Goal: Transaction & Acquisition: Purchase product/service

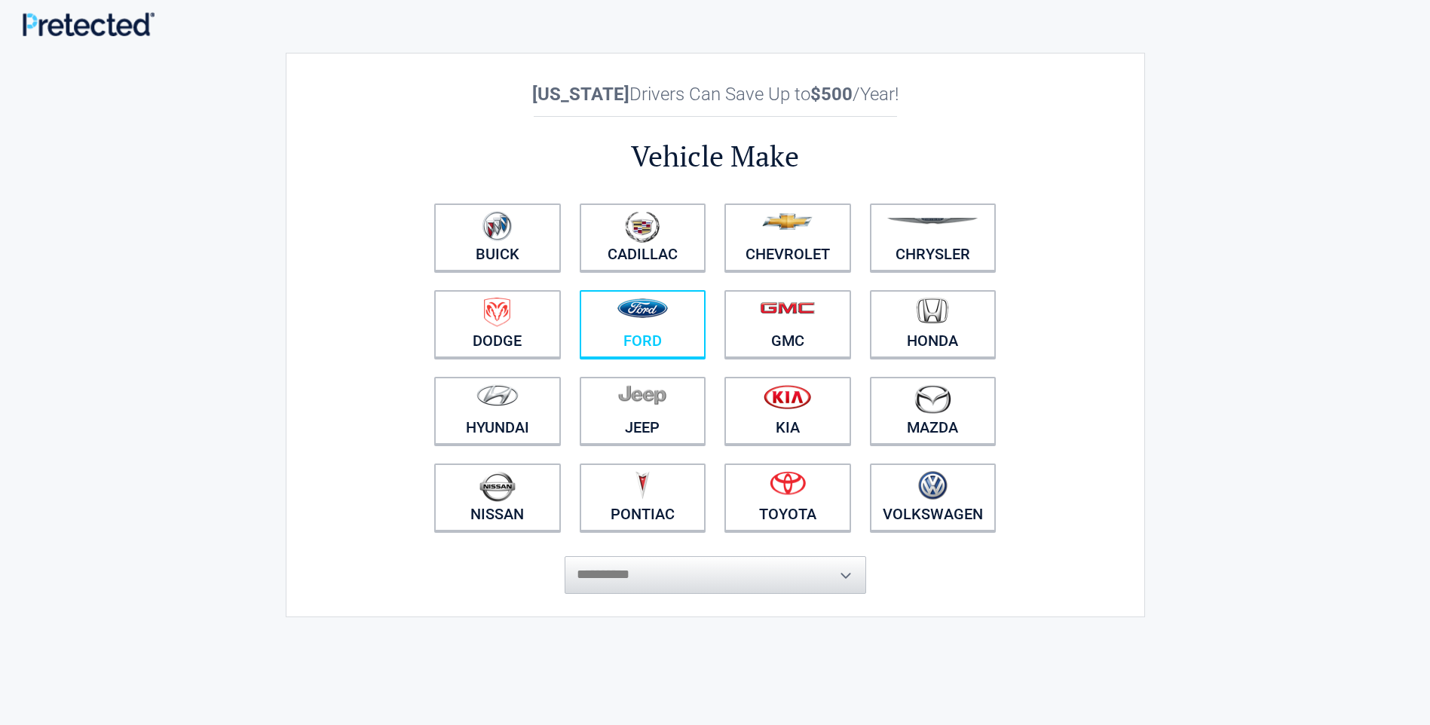
click at [657, 336] on link "Ford" at bounding box center [643, 324] width 127 height 68
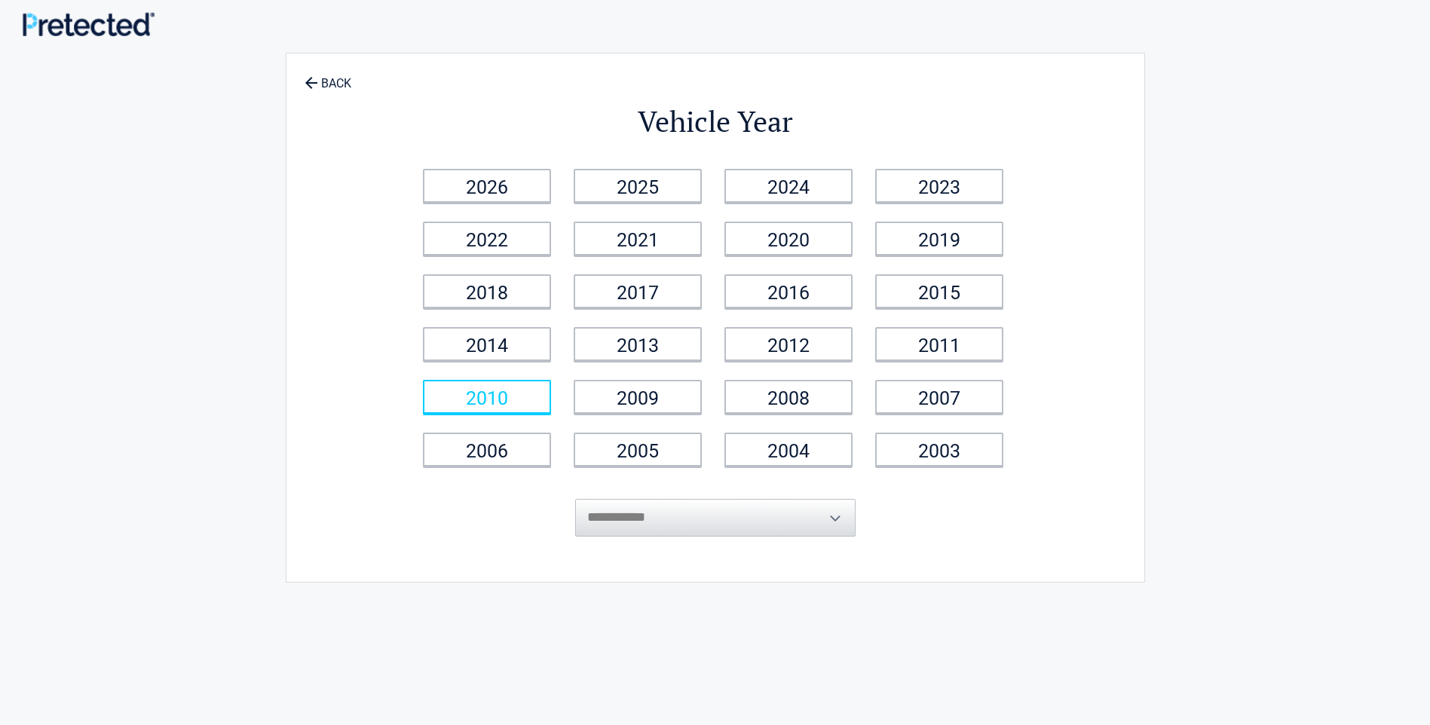
click at [483, 401] on link "2010" at bounding box center [487, 397] width 128 height 34
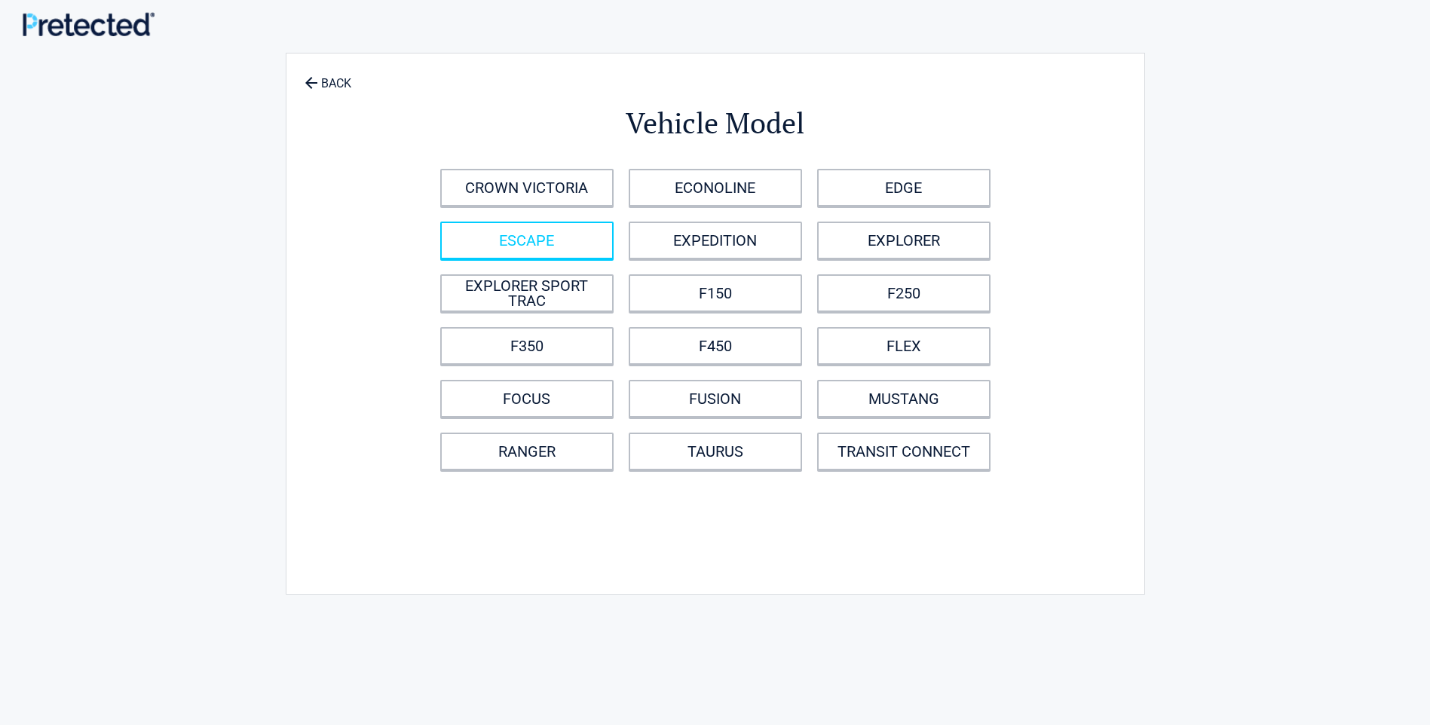
click at [538, 255] on link "ESCAPE" at bounding box center [526, 241] width 173 height 38
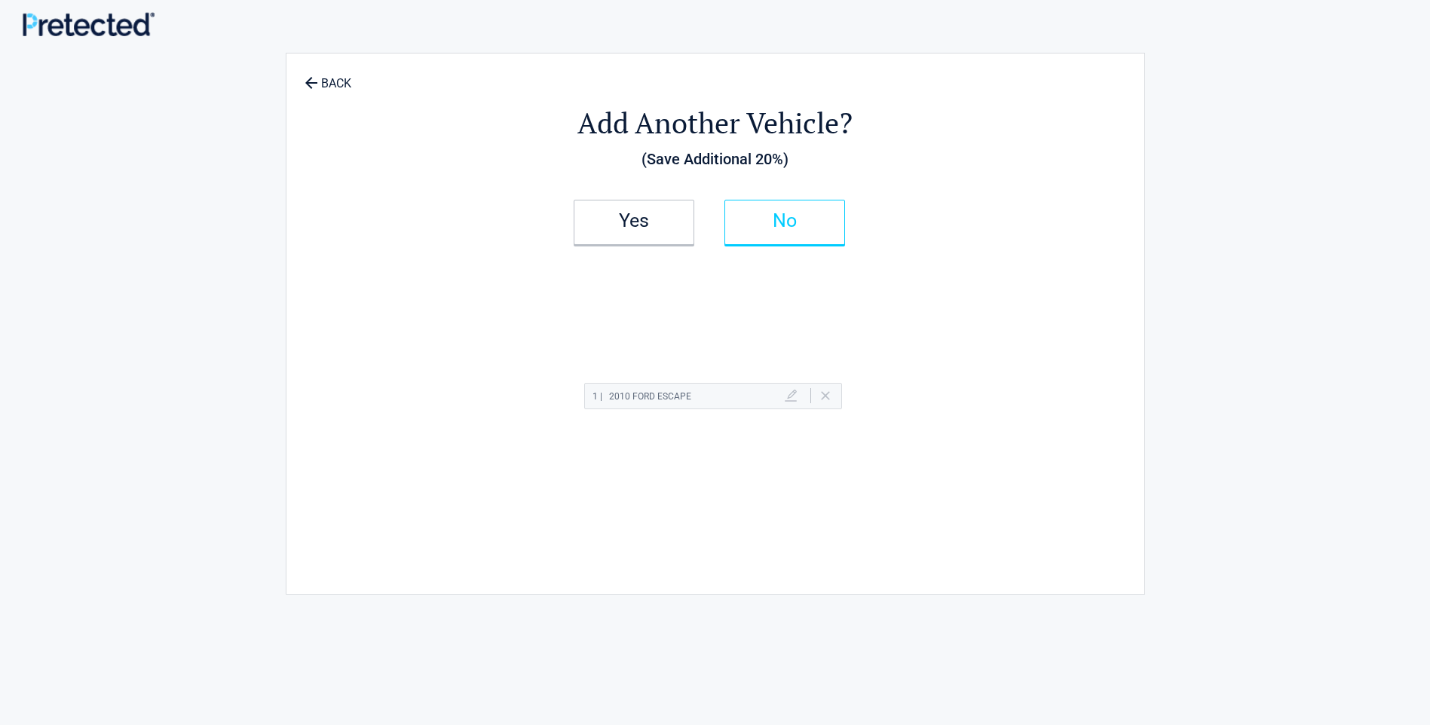
click at [746, 222] on h2 "No" at bounding box center [785, 221] width 89 height 11
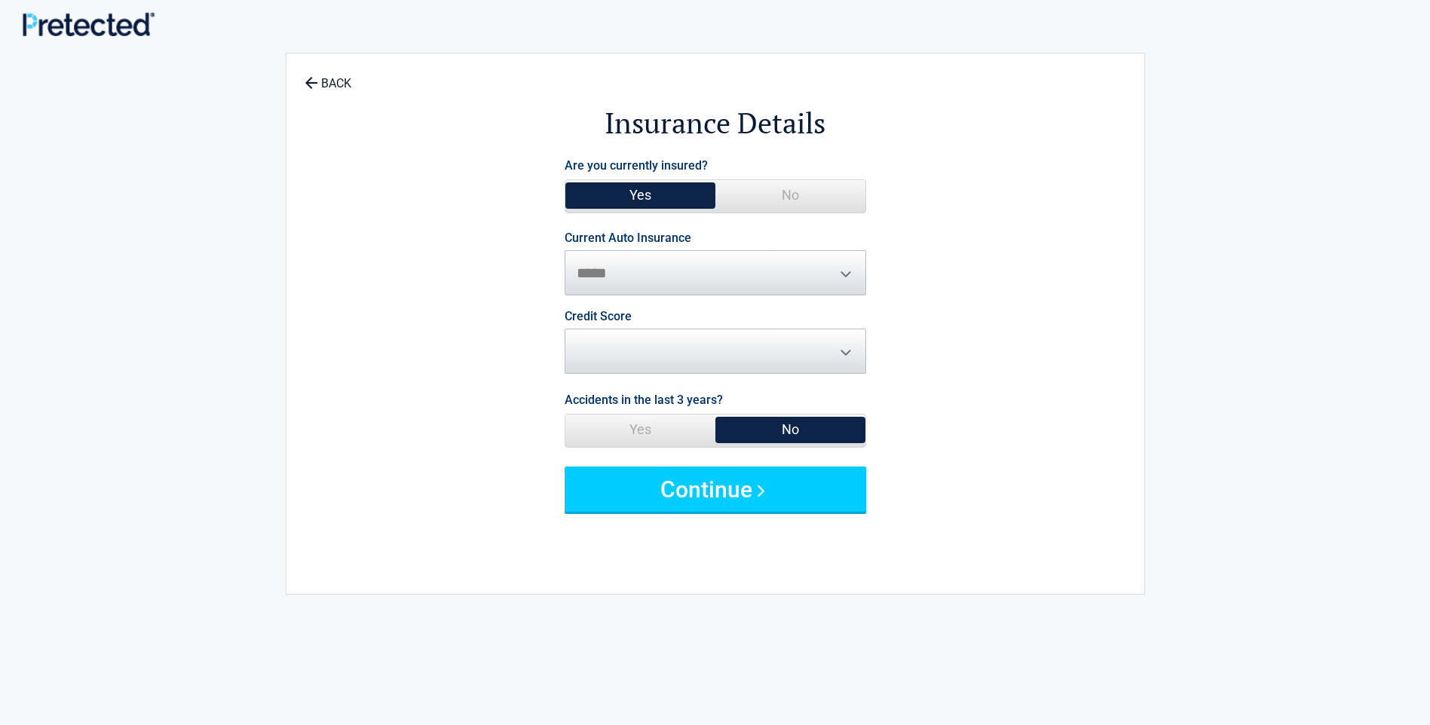
click at [672, 201] on span "Yes" at bounding box center [641, 195] width 150 height 30
click at [624, 271] on select "**********" at bounding box center [716, 272] width 302 height 45
select select "**********"
click at [565, 250] on select "**********" at bounding box center [716, 272] width 302 height 45
click at [653, 360] on select "********* **** ******* ****" at bounding box center [716, 351] width 302 height 45
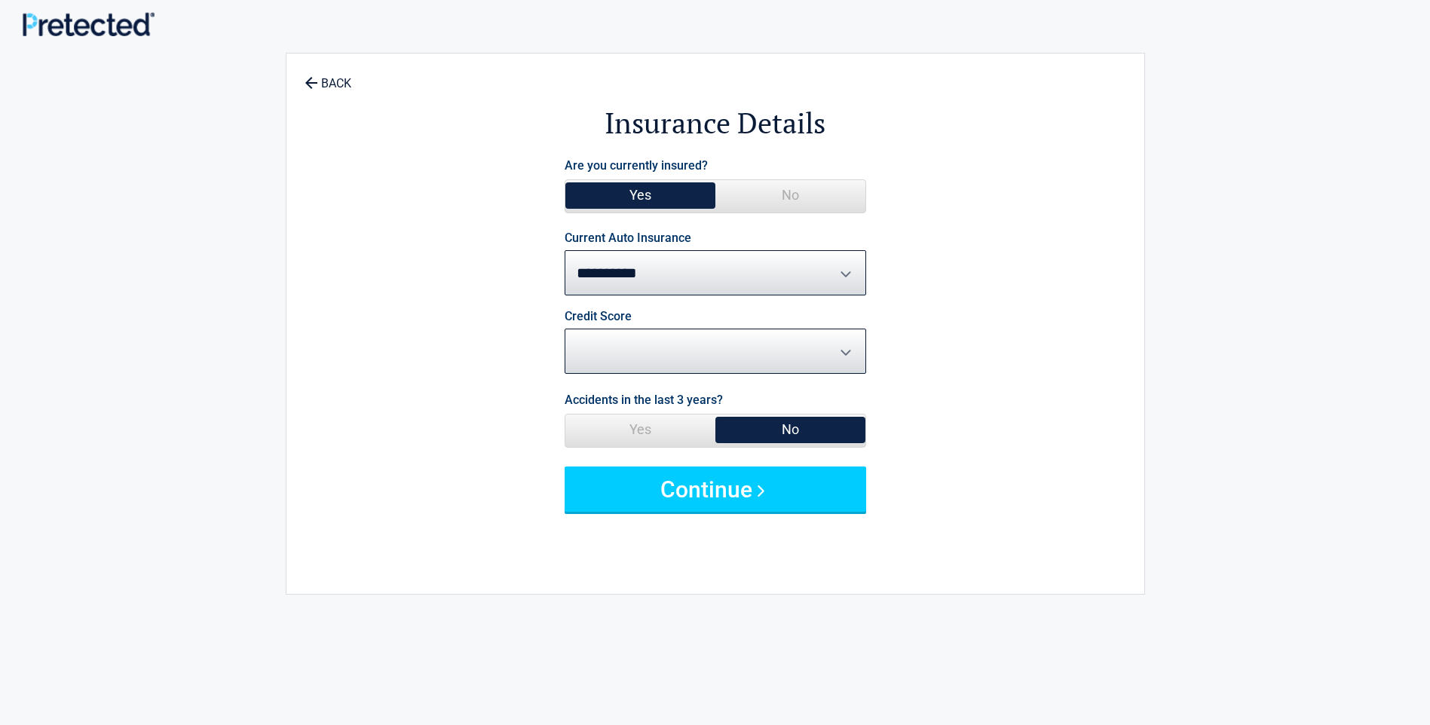
select select "****"
click at [565, 329] on select "********* **** ******* ****" at bounding box center [716, 351] width 302 height 45
click at [822, 428] on span "No" at bounding box center [791, 430] width 150 height 30
click at [790, 425] on span "No" at bounding box center [791, 430] width 150 height 30
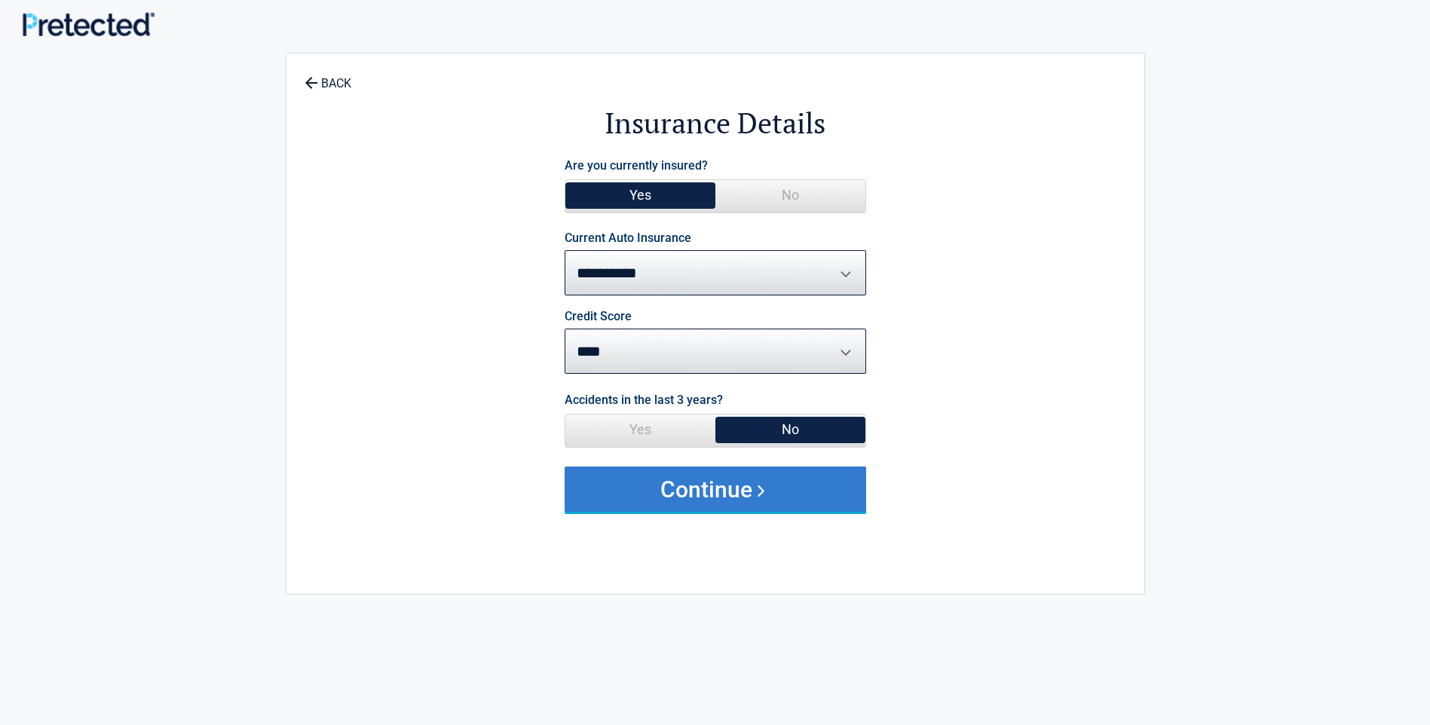
click at [741, 501] on button "Continue" at bounding box center [716, 489] width 302 height 45
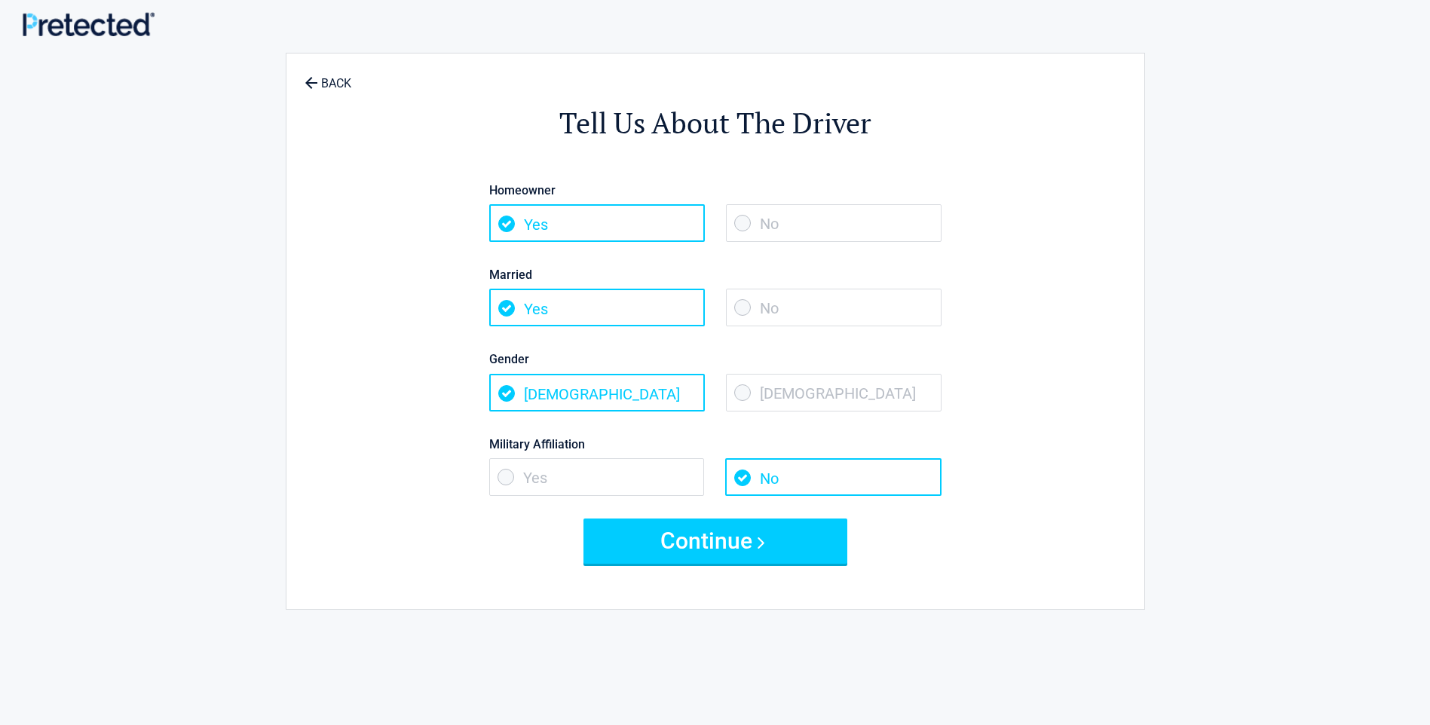
click at [571, 228] on span "Yes" at bounding box center [597, 223] width 216 height 38
click at [581, 300] on span "Yes" at bounding box center [597, 308] width 216 height 38
click at [574, 410] on span "Male" at bounding box center [597, 393] width 216 height 38
click at [583, 474] on span "Yes" at bounding box center [597, 477] width 216 height 38
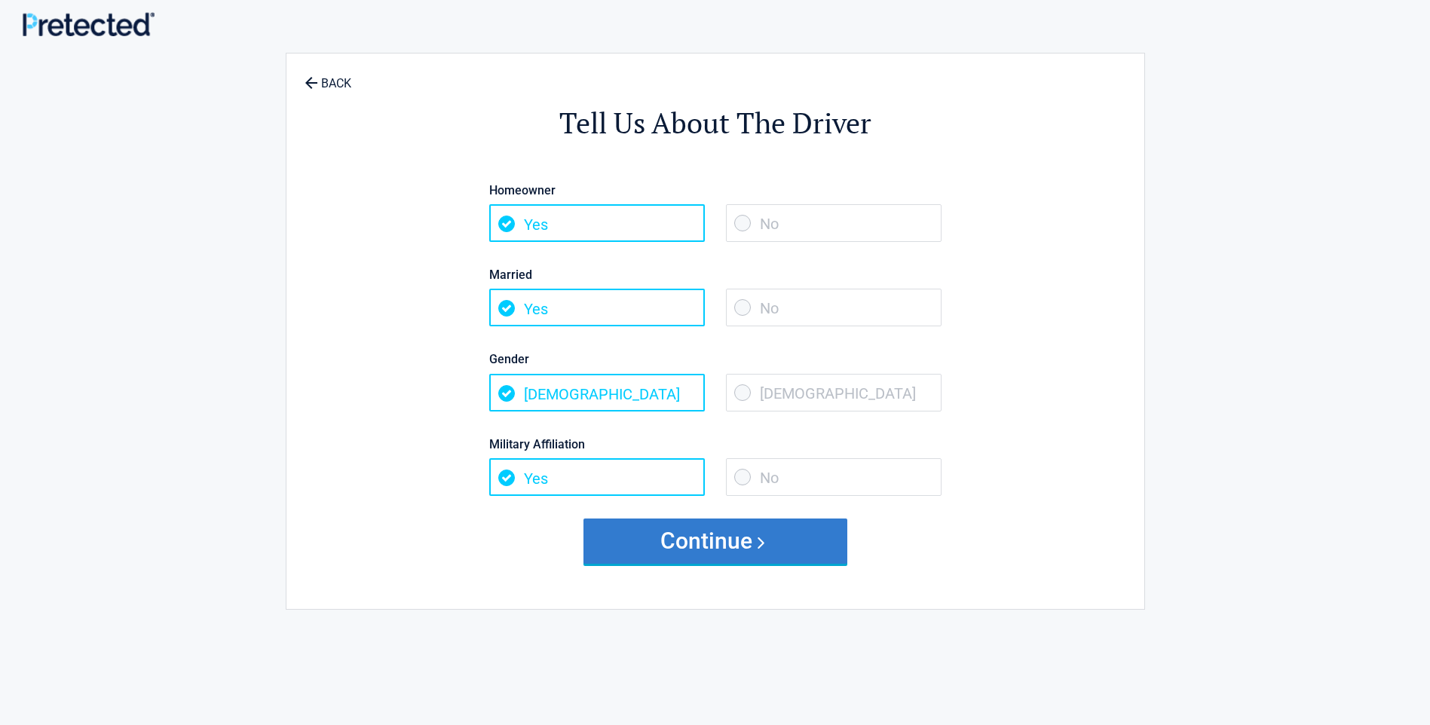
drag, startPoint x: 649, startPoint y: 525, endPoint x: 640, endPoint y: 518, distance: 10.7
click at [649, 526] on button "Continue" at bounding box center [716, 541] width 264 height 45
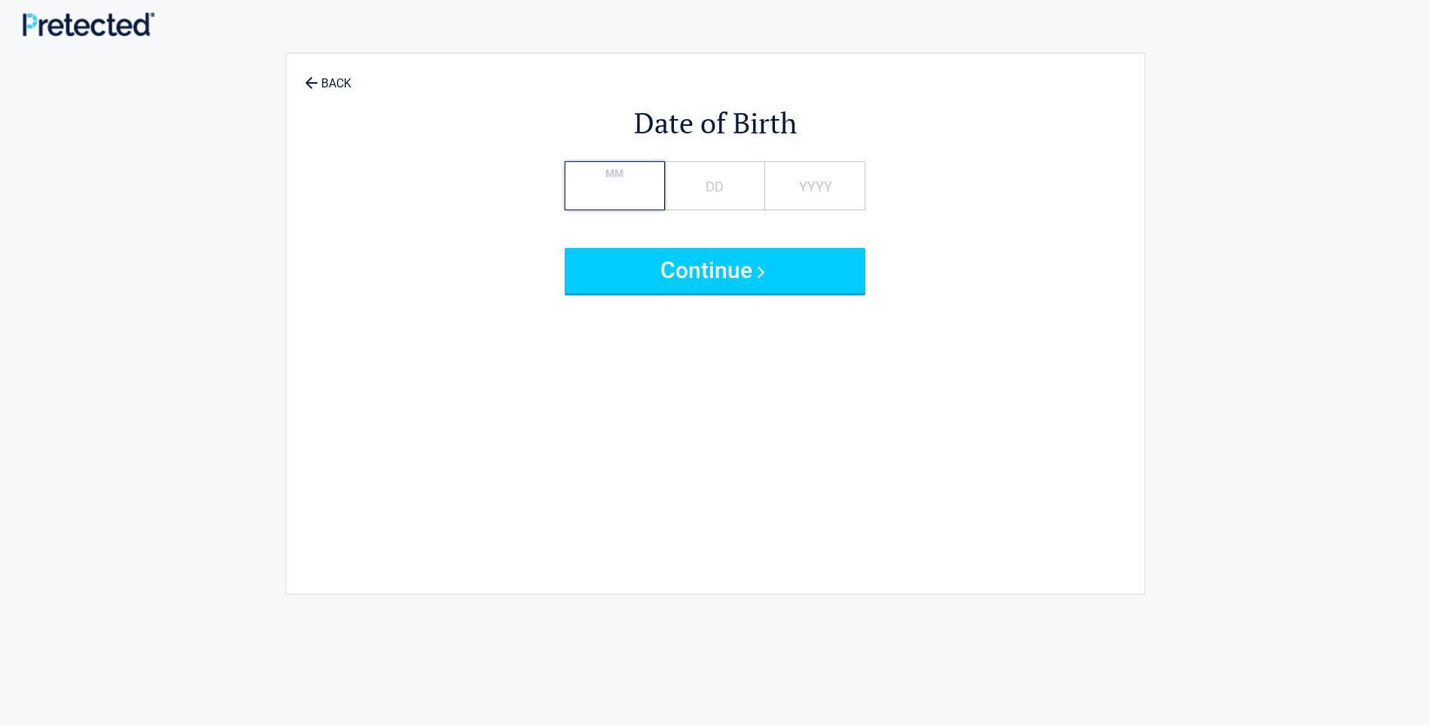
click at [614, 194] on input "MM" at bounding box center [615, 185] width 100 height 49
click at [611, 203] on input "MM" at bounding box center [615, 185] width 100 height 49
click at [698, 189] on input "DD" at bounding box center [715, 185] width 100 height 49
type input "*"
click at [709, 197] on input "*" at bounding box center [715, 185] width 100 height 49
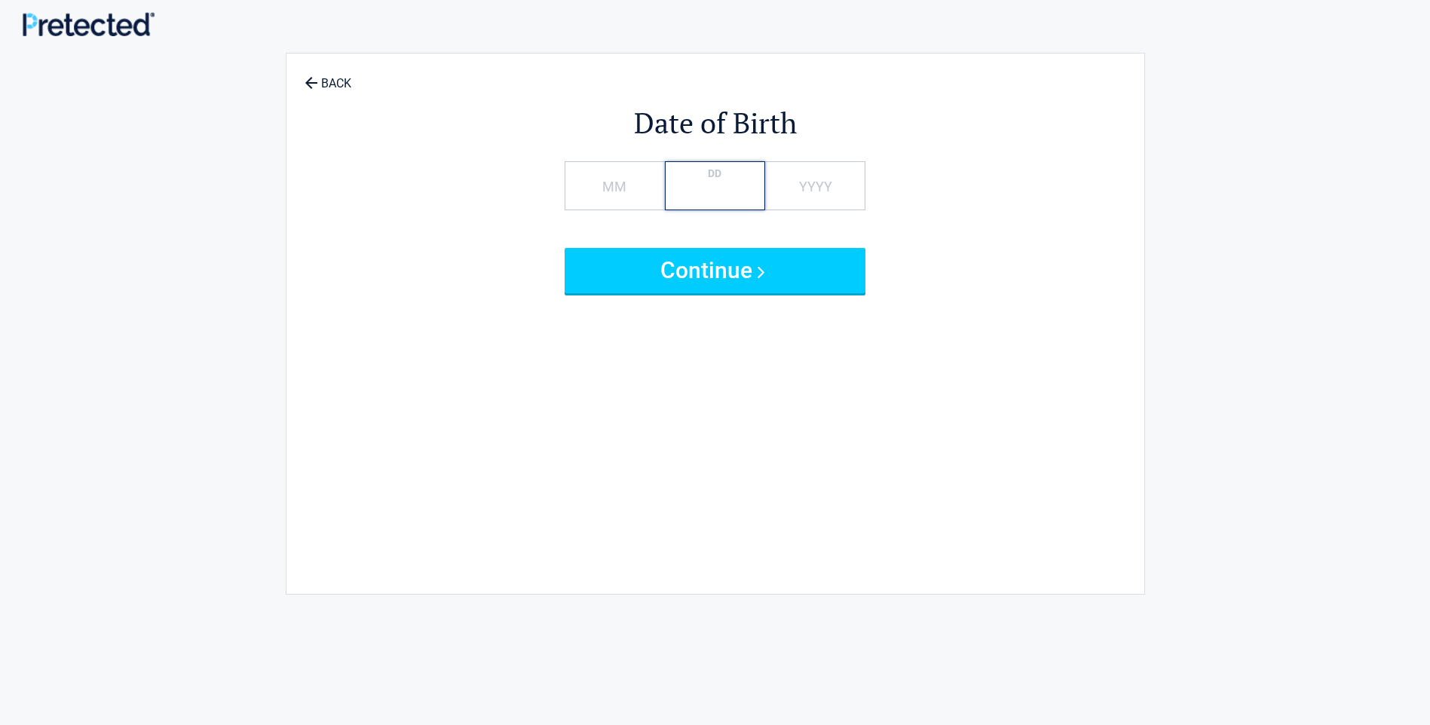
click at [705, 195] on input "*" at bounding box center [715, 185] width 100 height 49
click at [722, 194] on input "*" at bounding box center [715, 185] width 100 height 49
click at [692, 201] on input "DD" at bounding box center [715, 185] width 100 height 49
click at [639, 198] on input "MM" at bounding box center [615, 185] width 100 height 49
click at [621, 179] on label "MM" at bounding box center [615, 186] width 24 height 20
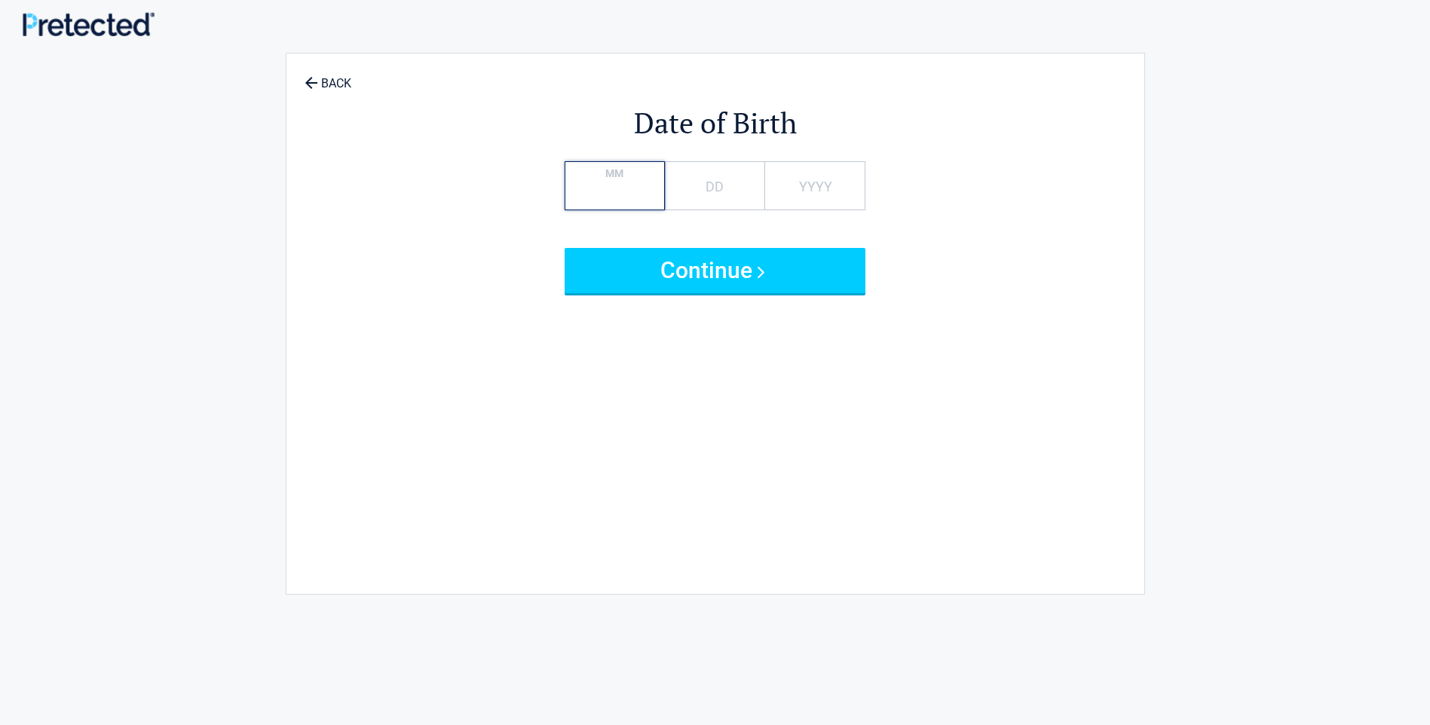
click at [621, 179] on input "MM" at bounding box center [615, 185] width 100 height 49
click at [613, 178] on label "MM" at bounding box center [615, 186] width 24 height 20
click at [613, 178] on input "MM" at bounding box center [615, 185] width 100 height 49
click at [613, 178] on label "MM" at bounding box center [615, 186] width 24 height 20
click at [613, 178] on input "MM" at bounding box center [615, 185] width 100 height 49
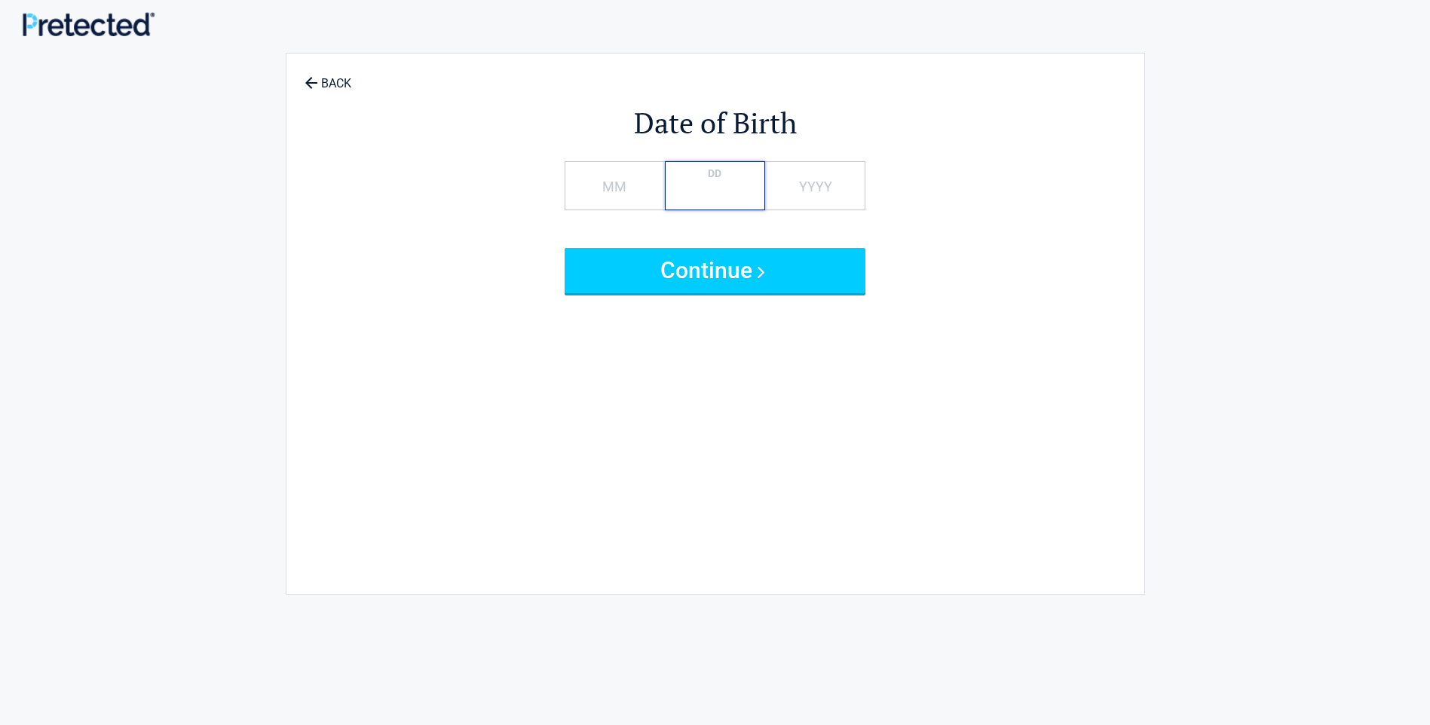
drag, startPoint x: 613, startPoint y: 178, endPoint x: 715, endPoint y: 197, distance: 103.5
click at [715, 197] on input "DD" at bounding box center [715, 185] width 100 height 49
type input "*"
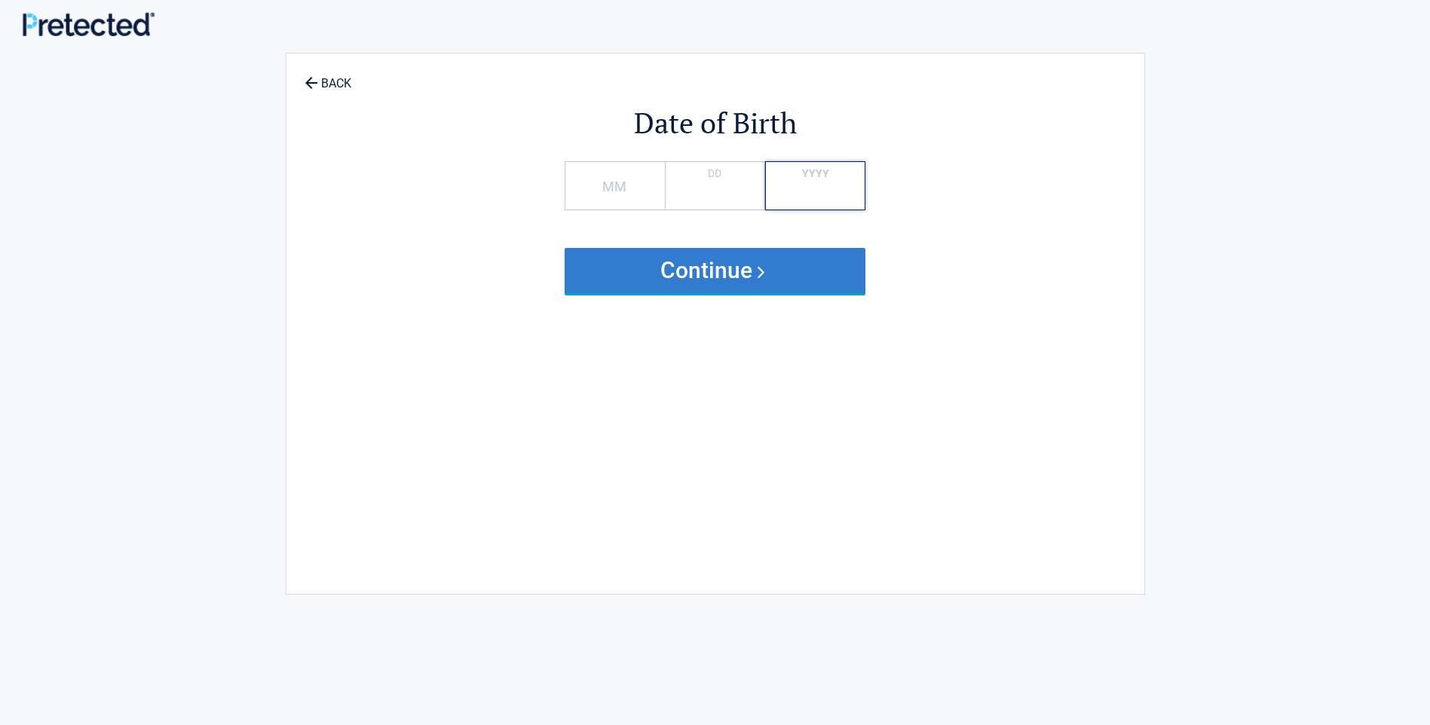
type input "****"
click at [733, 286] on button "Continue" at bounding box center [716, 270] width 302 height 45
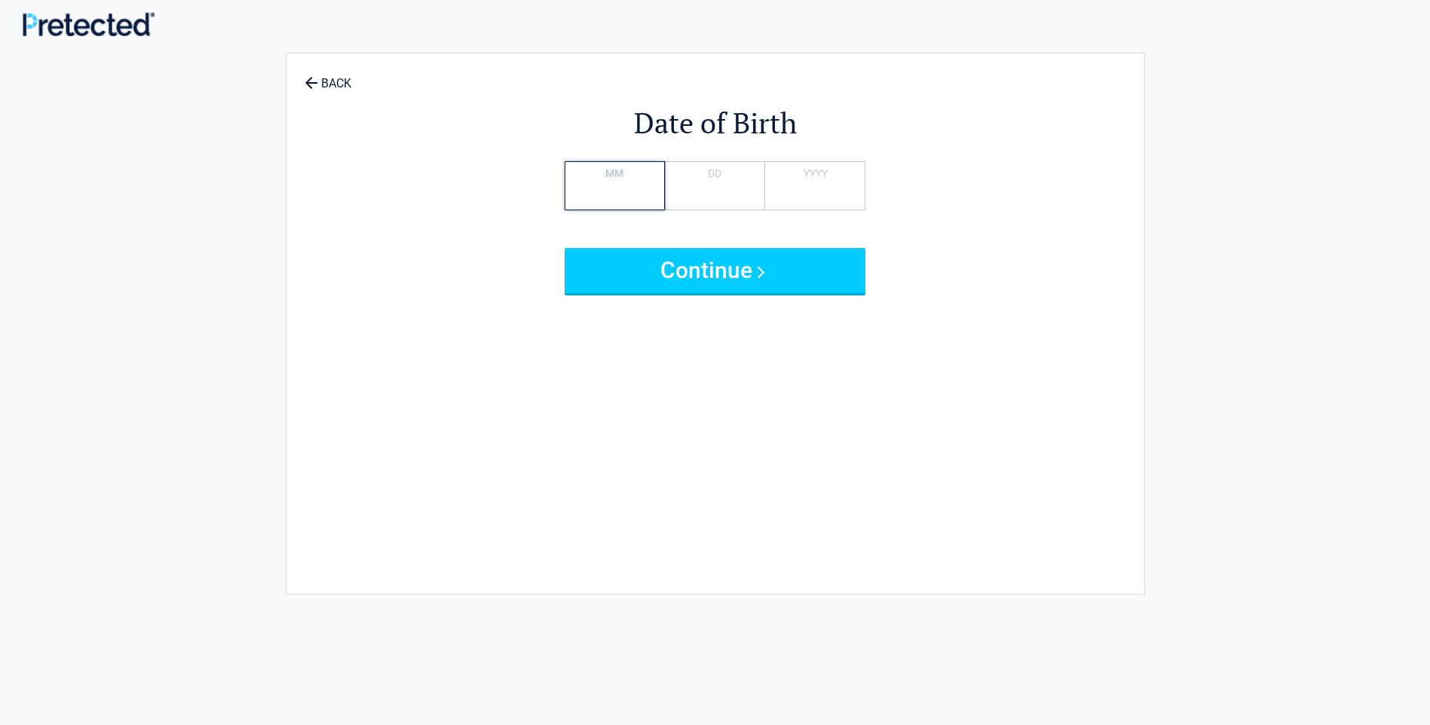
click at [630, 190] on input "MM" at bounding box center [615, 185] width 100 height 49
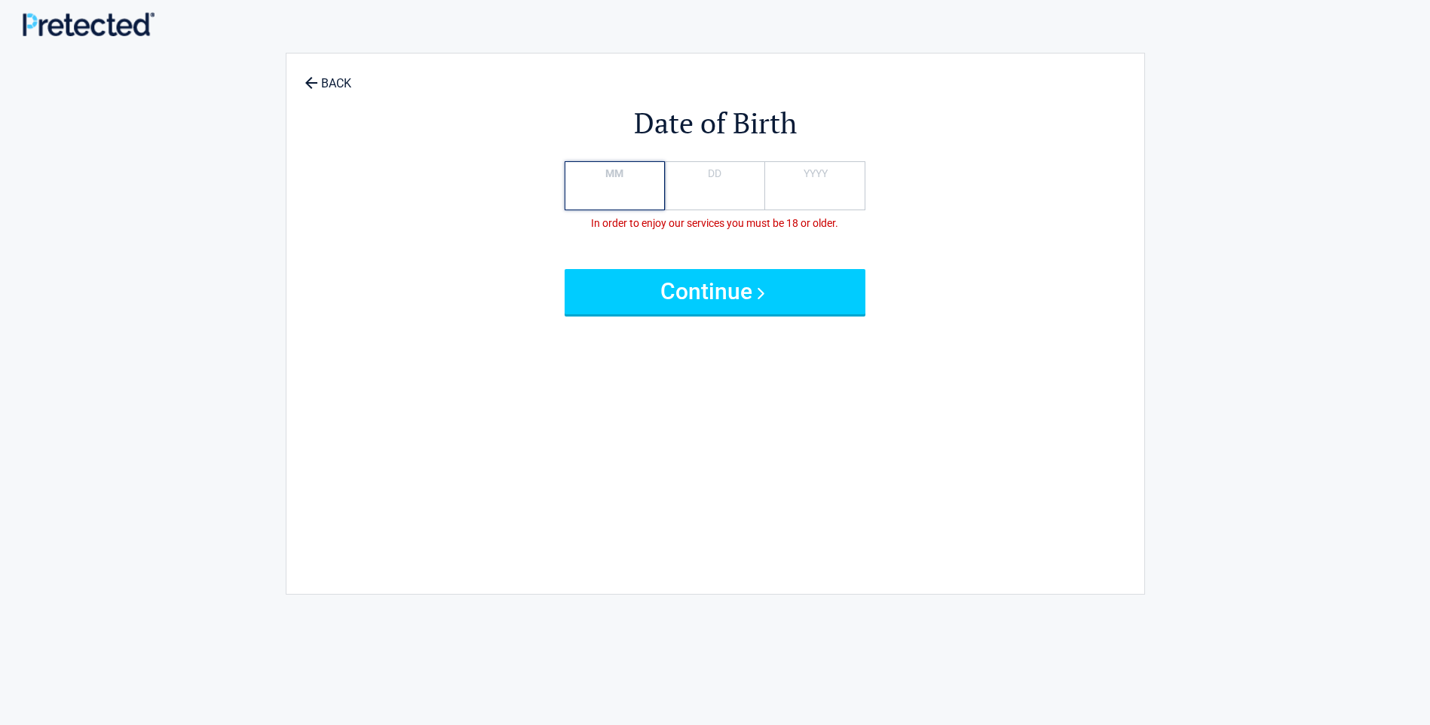
click at [593, 193] on input "MM" at bounding box center [615, 185] width 100 height 49
click at [606, 190] on input "MM" at bounding box center [615, 185] width 100 height 49
click at [606, 219] on span "In order to enjoy our services you must be 18 or older." at bounding box center [716, 224] width 302 height 16
click at [606, 203] on input "MM" at bounding box center [615, 185] width 100 height 49
type input "*"
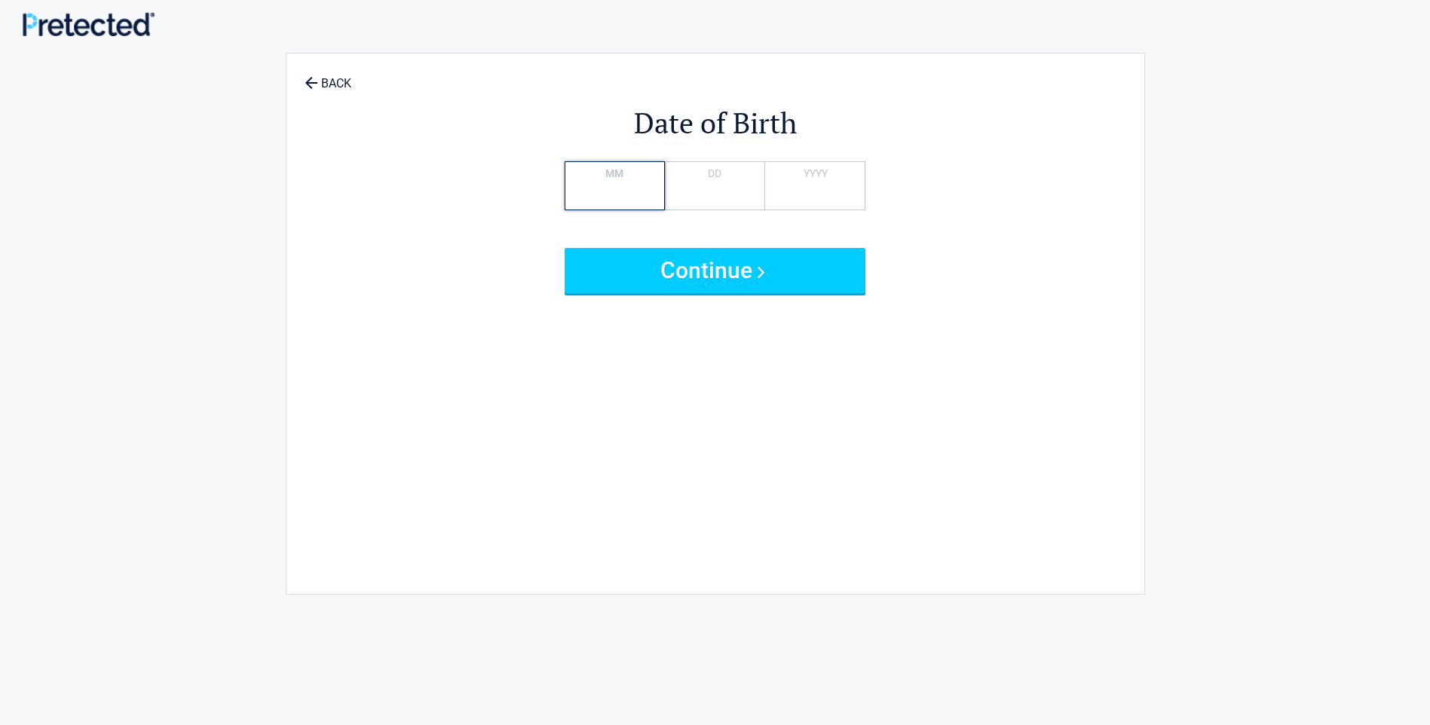
click at [633, 194] on input "*" at bounding box center [615, 185] width 100 height 49
click at [634, 193] on input "*" at bounding box center [615, 185] width 100 height 49
click at [636, 192] on input "*" at bounding box center [615, 185] width 100 height 49
click at [630, 198] on input "*" at bounding box center [615, 185] width 100 height 49
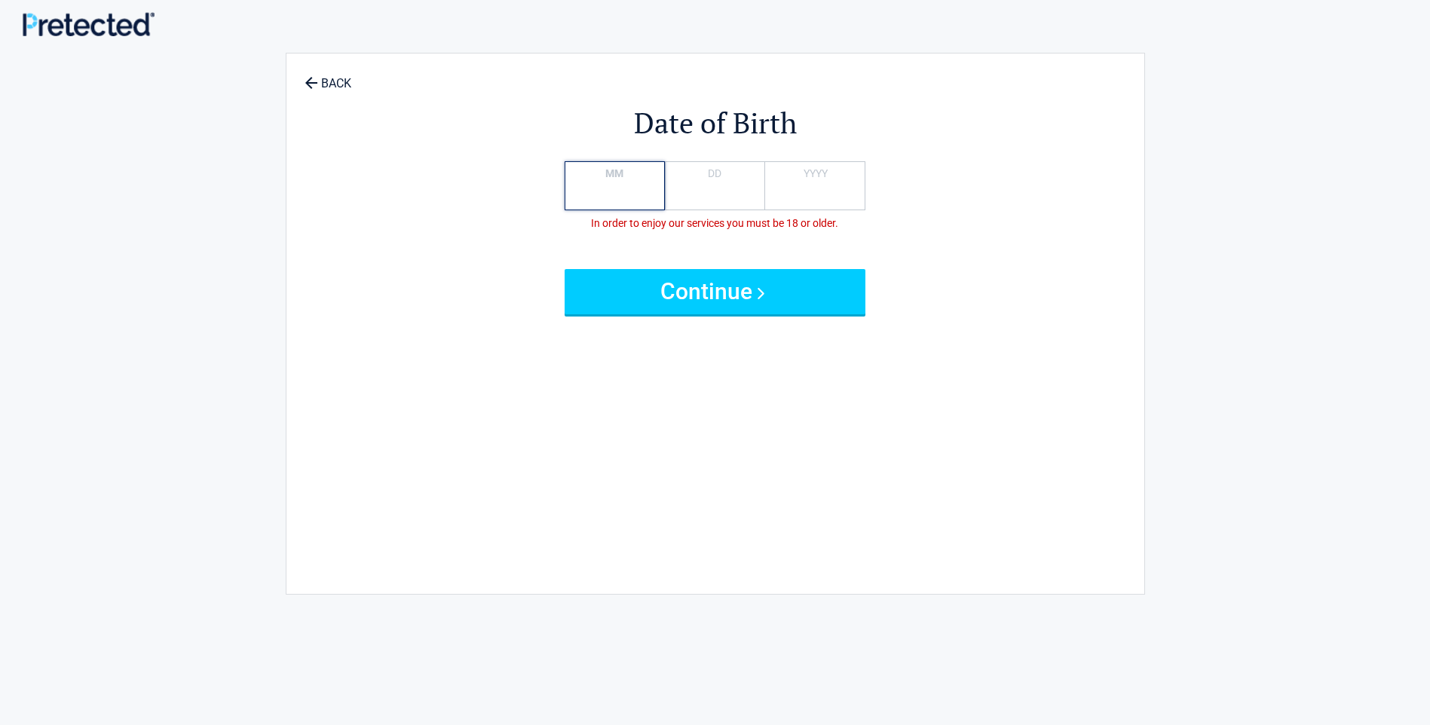
type input "*"
